Goal: Download file/media

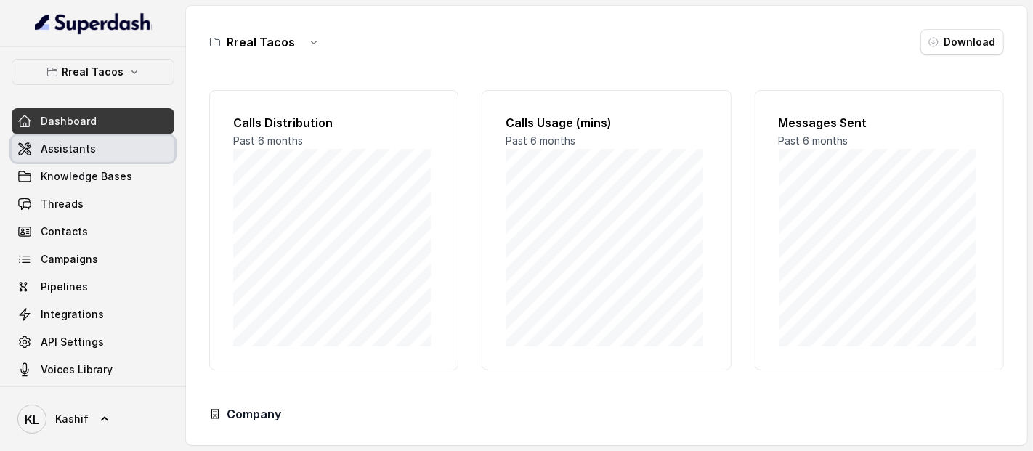
click at [104, 151] on link "Assistants" at bounding box center [93, 149] width 163 height 26
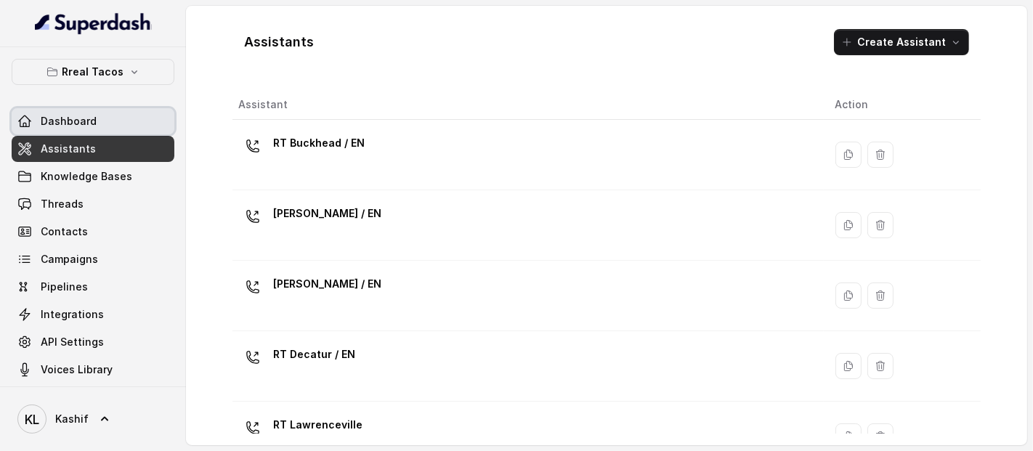
click at [116, 128] on link "Dashboard" at bounding box center [93, 121] width 163 height 26
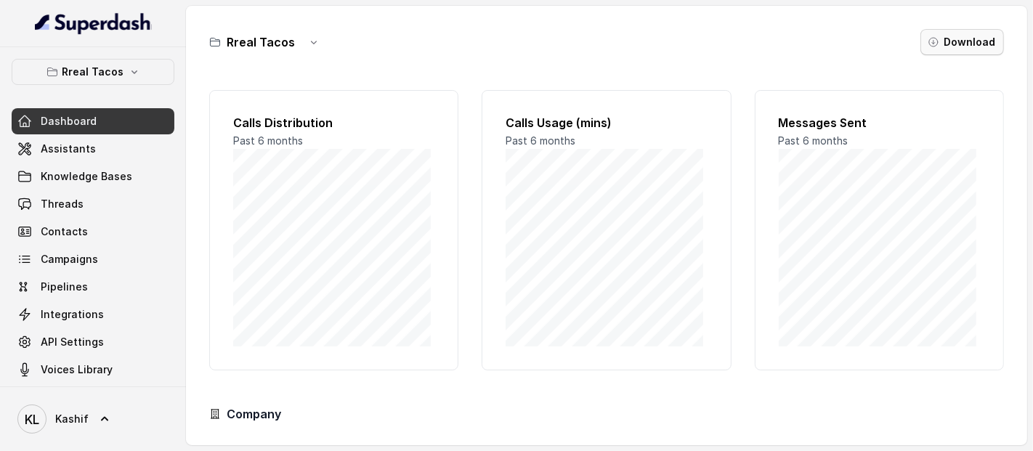
click at [948, 34] on button "Download" at bounding box center [963, 42] width 84 height 26
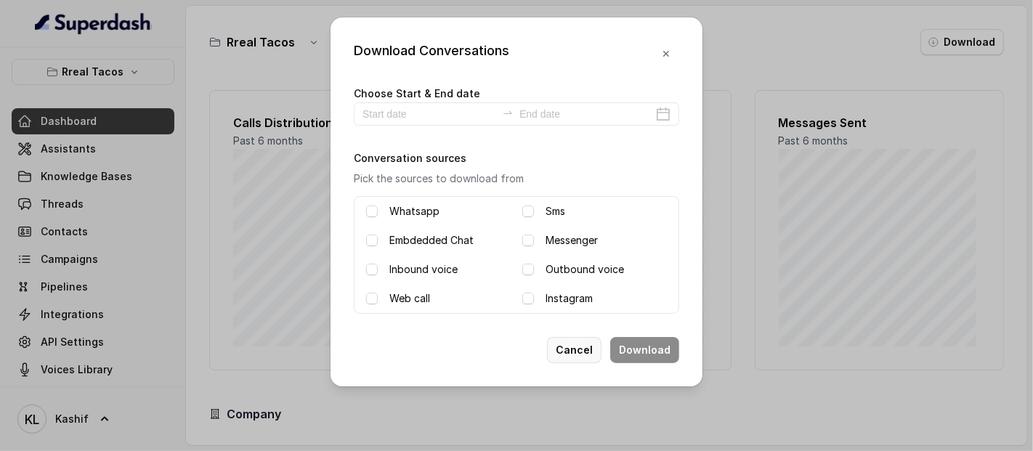
click at [575, 339] on button "Cancel" at bounding box center [574, 350] width 54 height 26
